Goal: Information Seeking & Learning: Check status

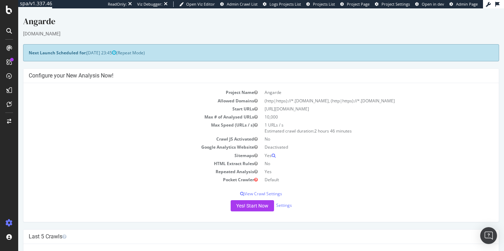
click at [251, 5] on span "Admin Crawl List" at bounding box center [242, 3] width 31 height 5
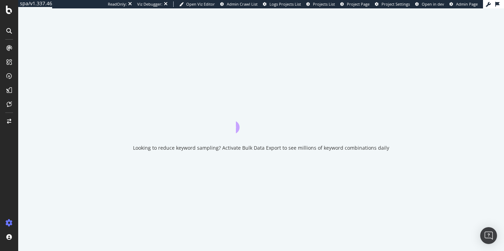
click at [250, 2] on span "Admin Crawl List" at bounding box center [242, 3] width 31 height 5
